Goal: Task Accomplishment & Management: Use online tool/utility

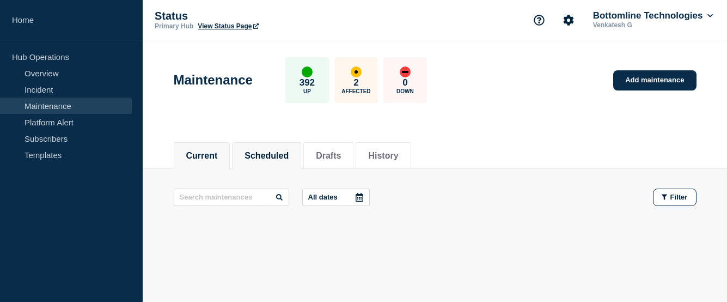
click at [288, 156] on button "Scheduled" at bounding box center [266, 156] width 44 height 10
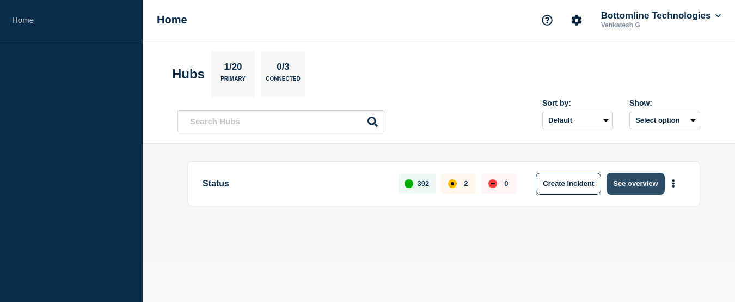
click at [636, 188] on button "See overview" at bounding box center [635, 184] width 58 height 22
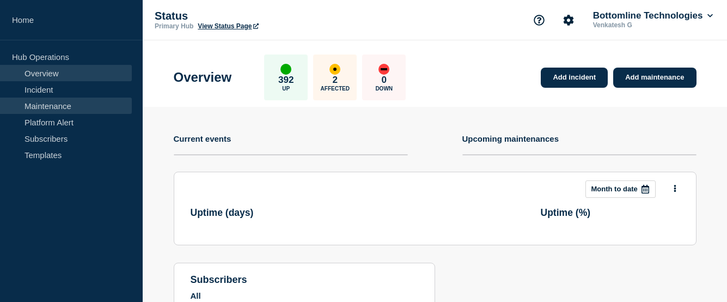
click at [36, 108] on link "Maintenance" at bounding box center [66, 105] width 132 height 16
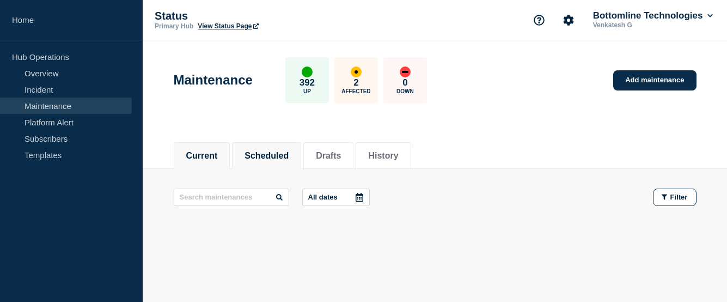
click at [283, 160] on button "Scheduled" at bounding box center [266, 156] width 44 height 10
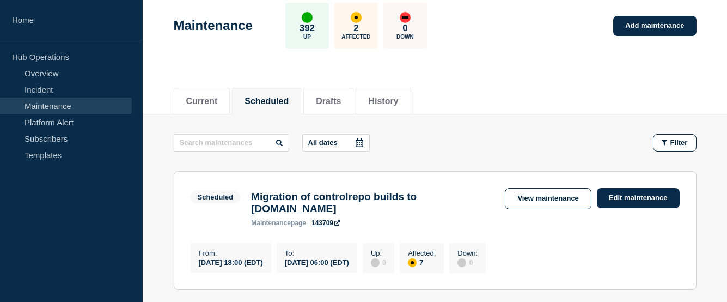
scroll to position [109, 0]
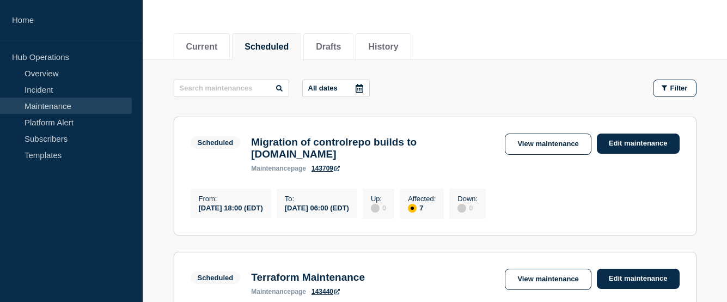
click at [360, 87] on icon at bounding box center [359, 88] width 9 height 9
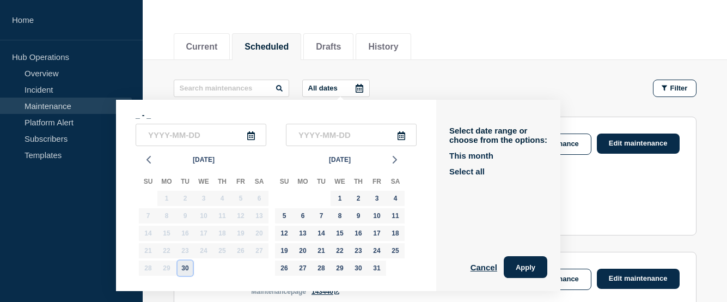
click at [182, 272] on div "30" at bounding box center [184, 267] width 15 height 15
type input "2025-09-30"
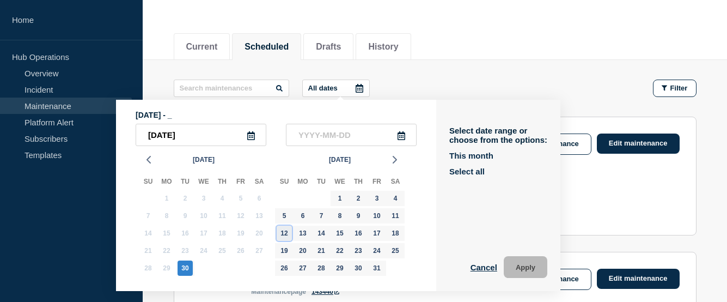
click at [284, 232] on div "12" at bounding box center [284, 232] width 15 height 15
type input "2025-10-12"
click at [523, 265] on button "Apply" at bounding box center [526, 267] width 44 height 22
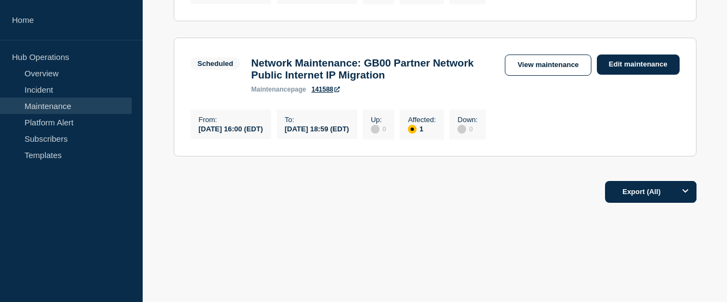
scroll to position [604, 0]
click at [684, 191] on icon "Options" at bounding box center [685, 191] width 6 height 4
click at [420, 197] on div "Export (All) All Filtered Current page" at bounding box center [435, 188] width 523 height 31
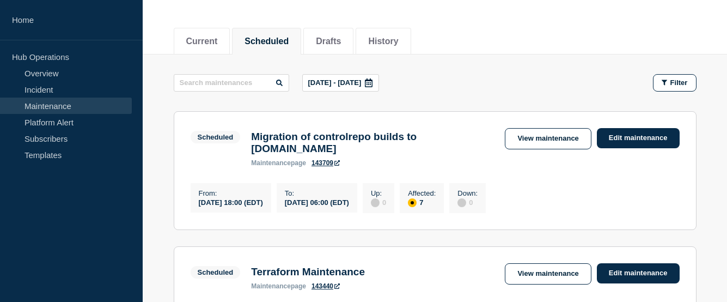
scroll to position [0, 0]
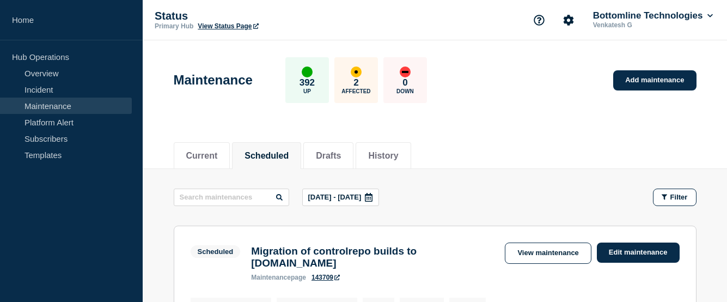
click at [373, 196] on icon at bounding box center [368, 197] width 9 height 9
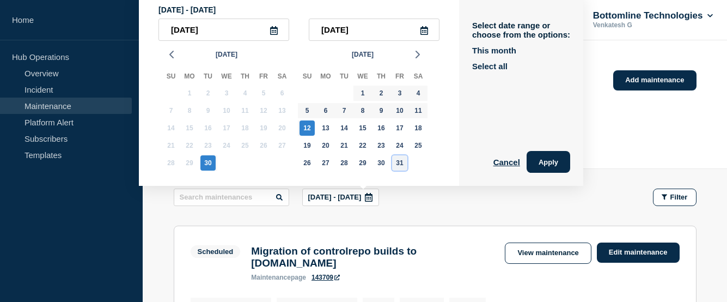
click at [400, 163] on div "31" at bounding box center [399, 162] width 15 height 15
type input "2025-10-31"
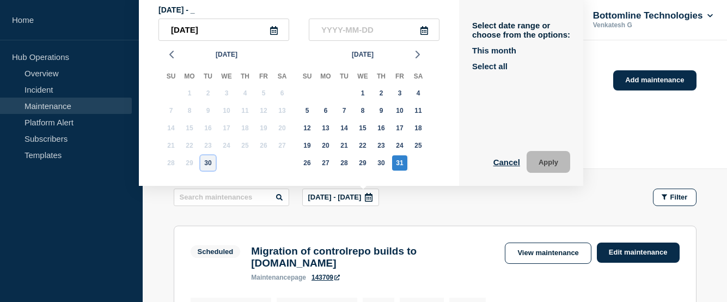
click at [206, 159] on div "30" at bounding box center [207, 162] width 15 height 15
type input "2025-09-30"
type input "2025-10-31"
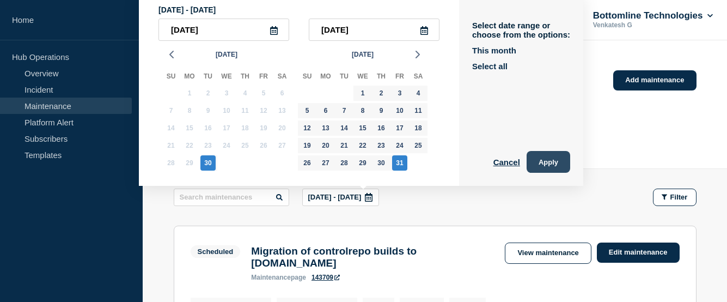
click at [547, 163] on button "Apply" at bounding box center [548, 162] width 44 height 22
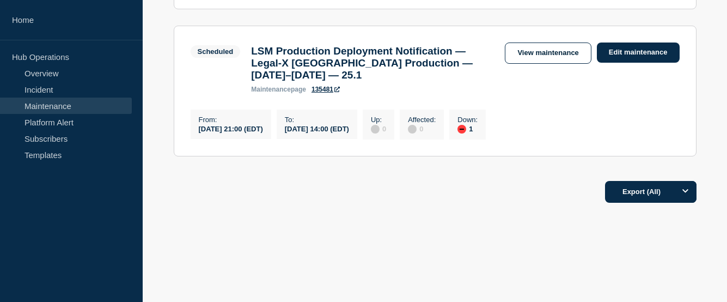
scroll to position [739, 0]
